Goal: Task Accomplishment & Management: Use online tool/utility

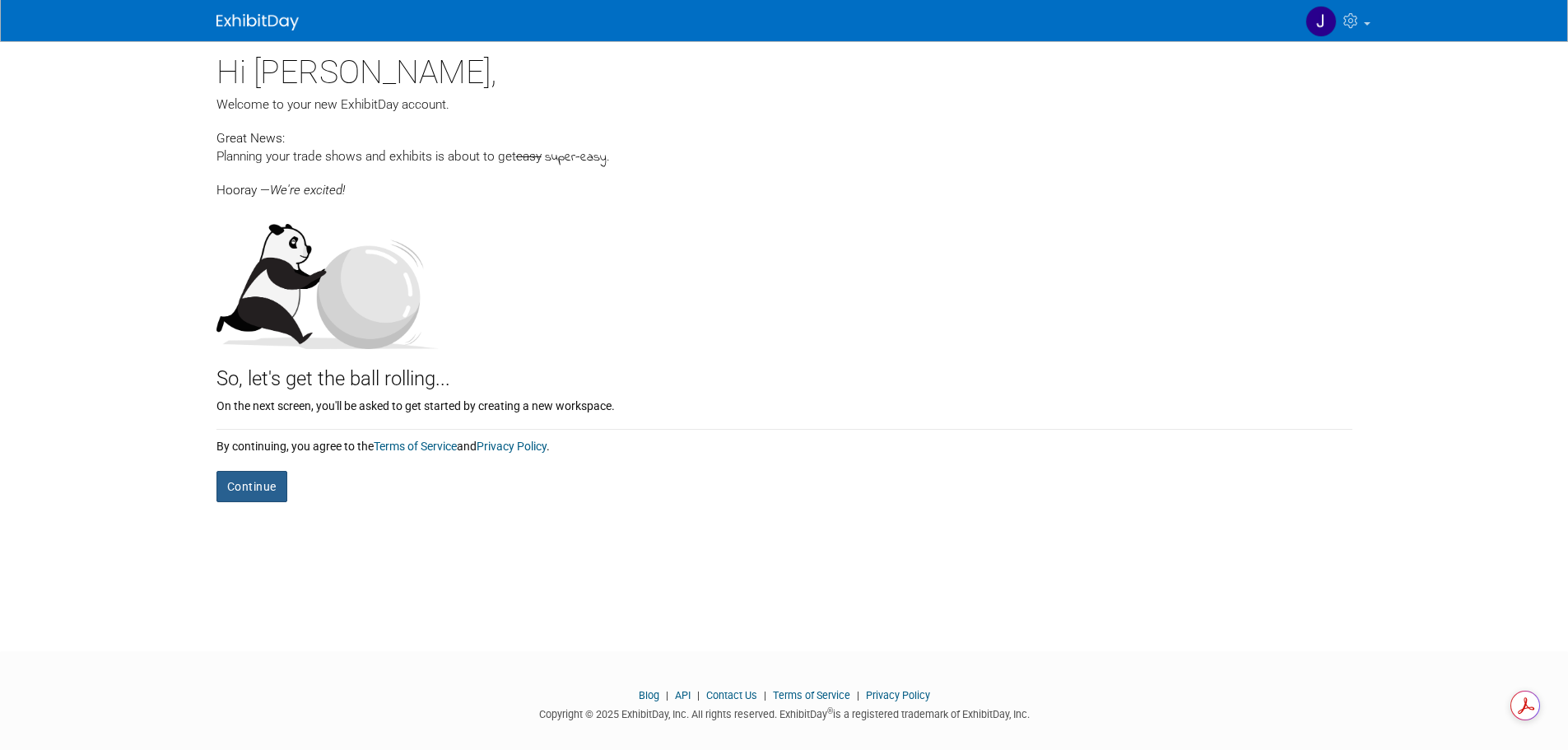
click at [251, 485] on button "Continue" at bounding box center [251, 487] width 70 height 31
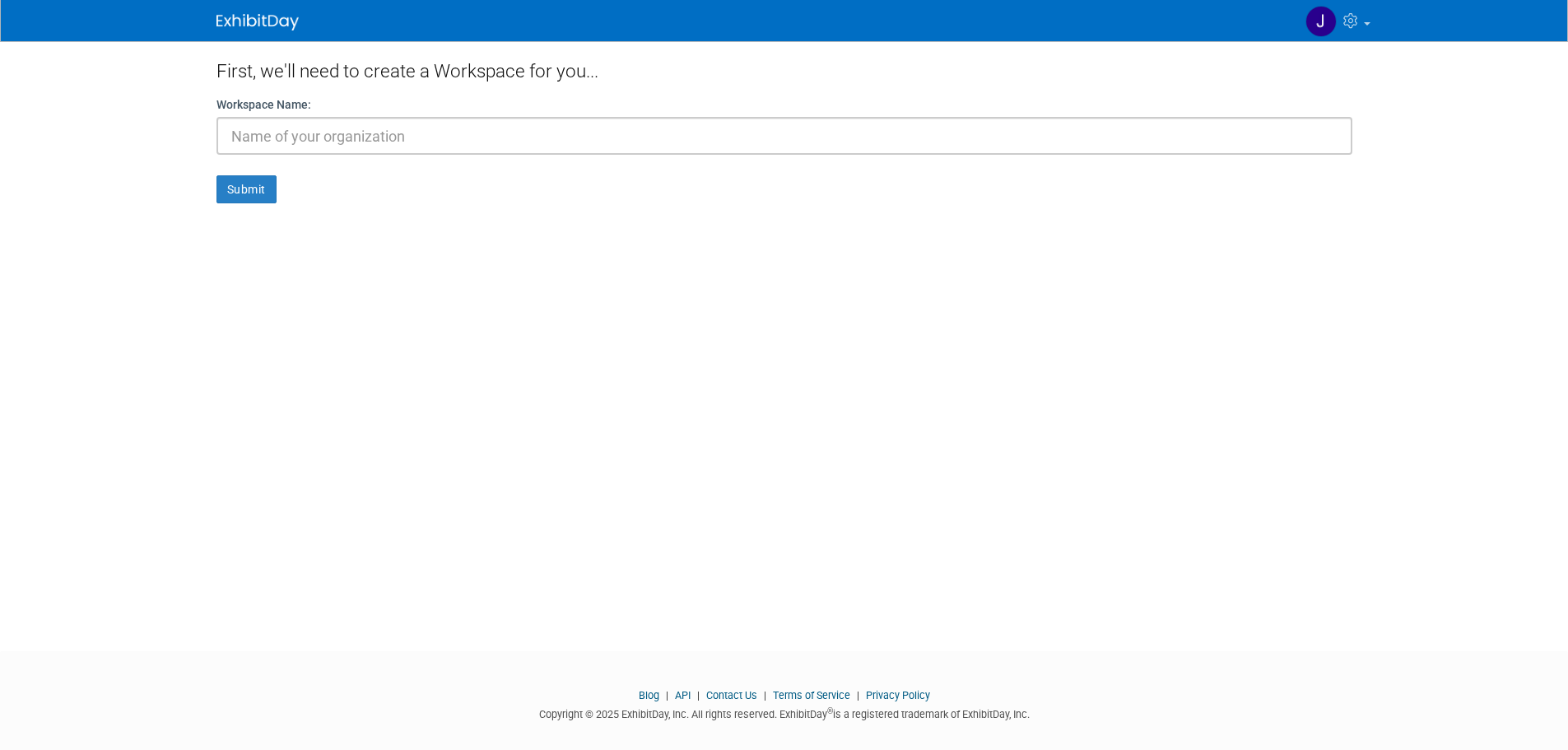
click at [306, 139] on input "text" at bounding box center [784, 136] width 1136 height 38
type input "Native American Logistics"
click at [240, 185] on button "Submit" at bounding box center [246, 189] width 60 height 28
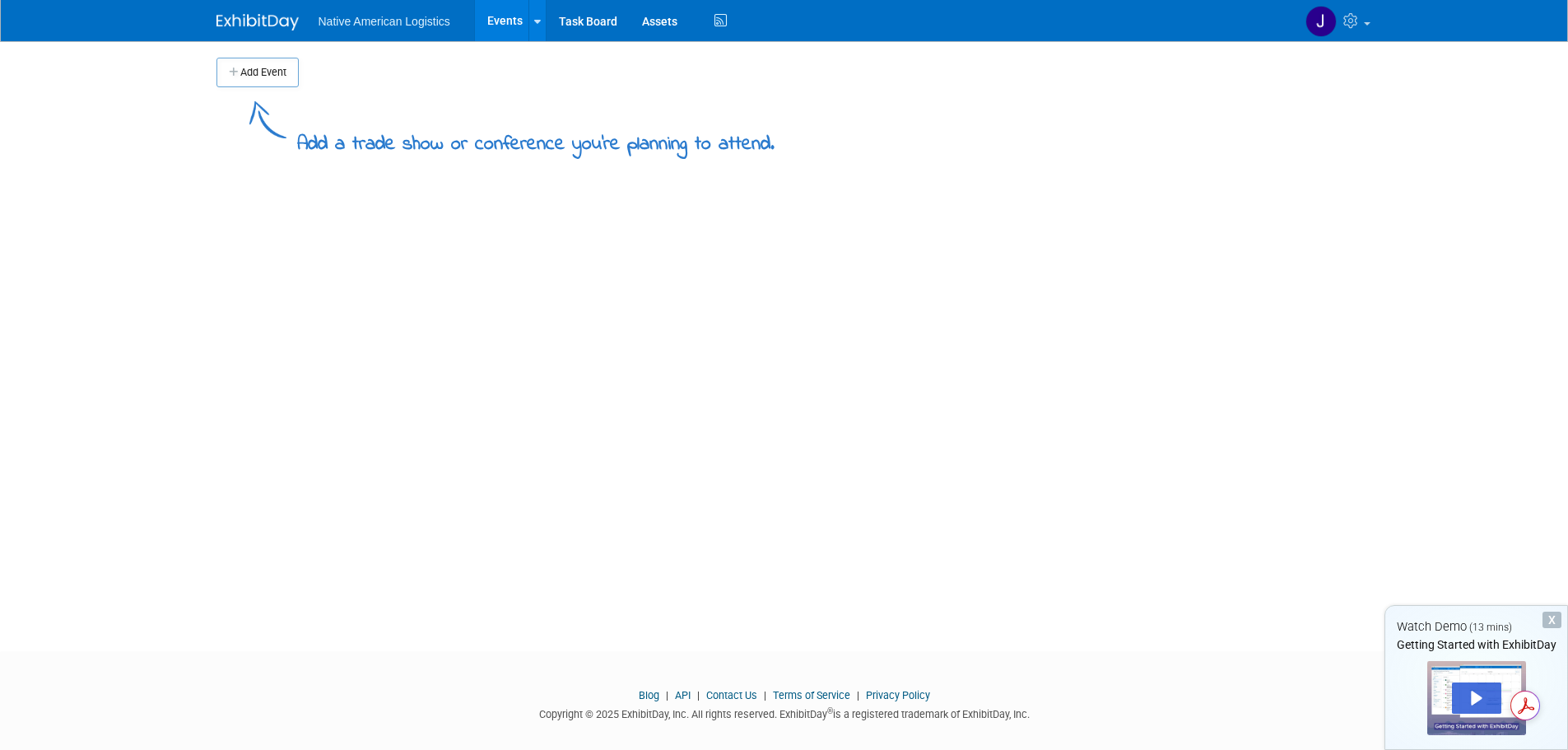
click at [514, 24] on link "Events" at bounding box center [504, 20] width 60 height 41
click at [536, 25] on icon at bounding box center [538, 22] width 7 height 10
click at [452, 455] on div "Add Event Add a trade show or conference you're planning to attend. New Event D…" at bounding box center [784, 331] width 1160 height 581
click at [252, 83] on button "Add Event" at bounding box center [257, 72] width 83 height 30
